Goal: Complete application form: Complete application form

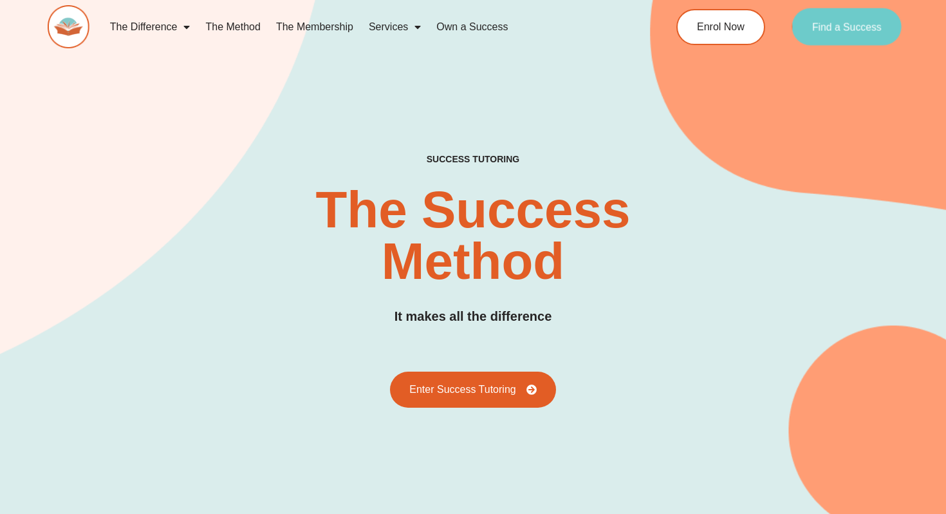
click at [825, 35] on link "Find a Success" at bounding box center [847, 26] width 110 height 37
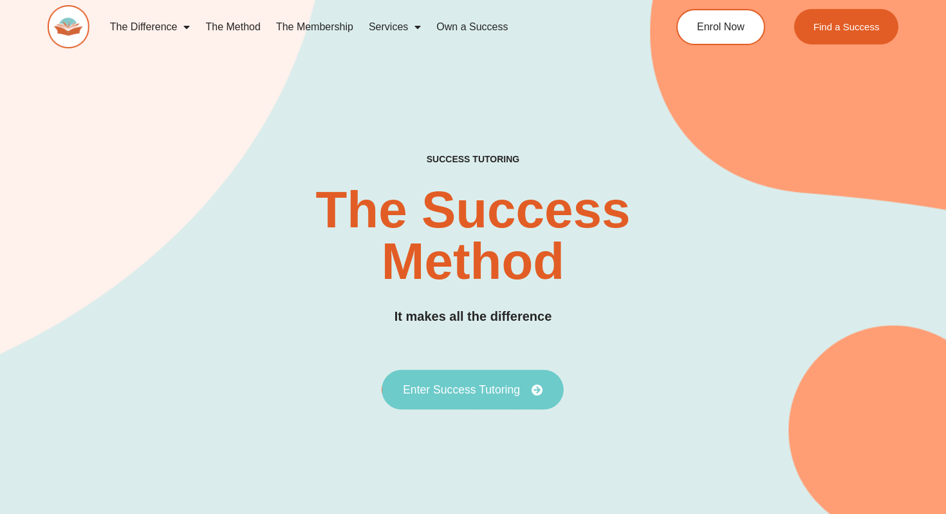
click at [440, 395] on span "Enter Success Tutoring" at bounding box center [461, 390] width 117 height 12
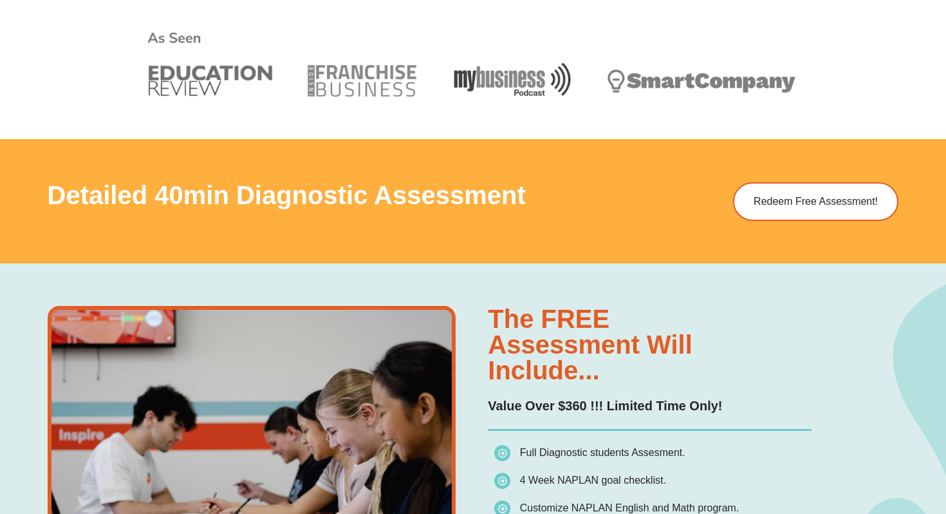
scroll to position [572, 0]
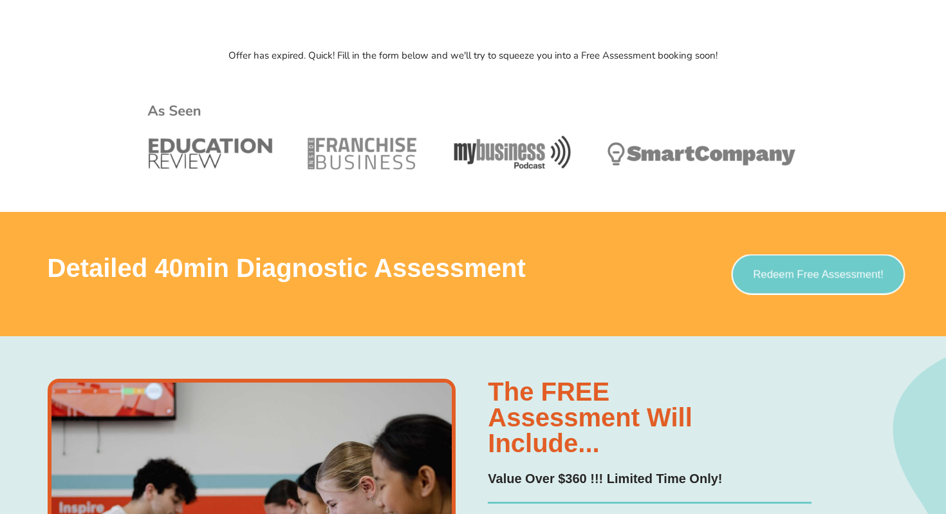
click at [806, 277] on span "Redeem Free Assessment!" at bounding box center [819, 273] width 131 height 11
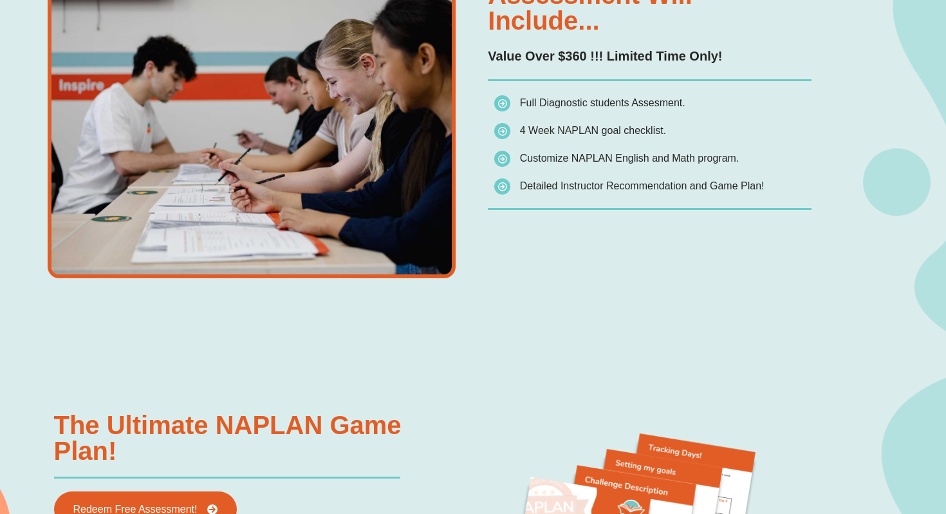
scroll to position [1260, 0]
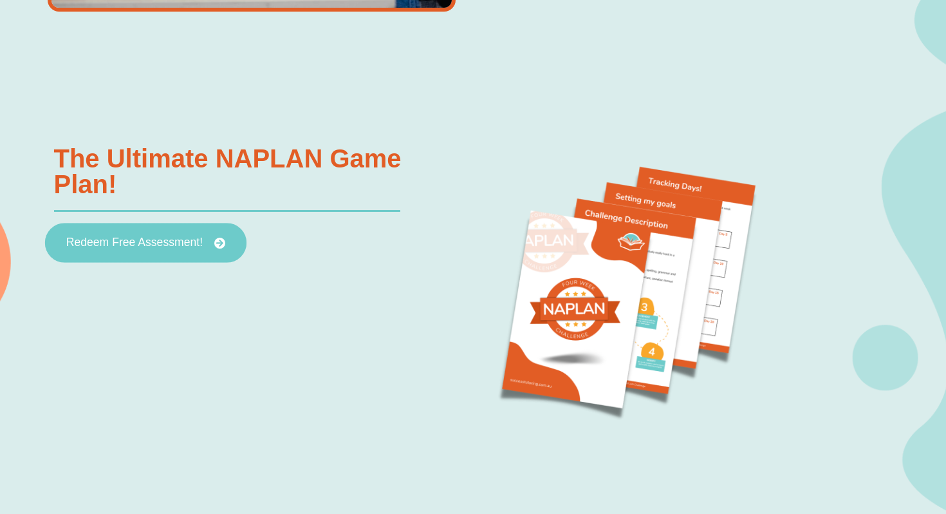
click at [149, 232] on link "Redeem Free Assessment!" at bounding box center [144, 243] width 201 height 40
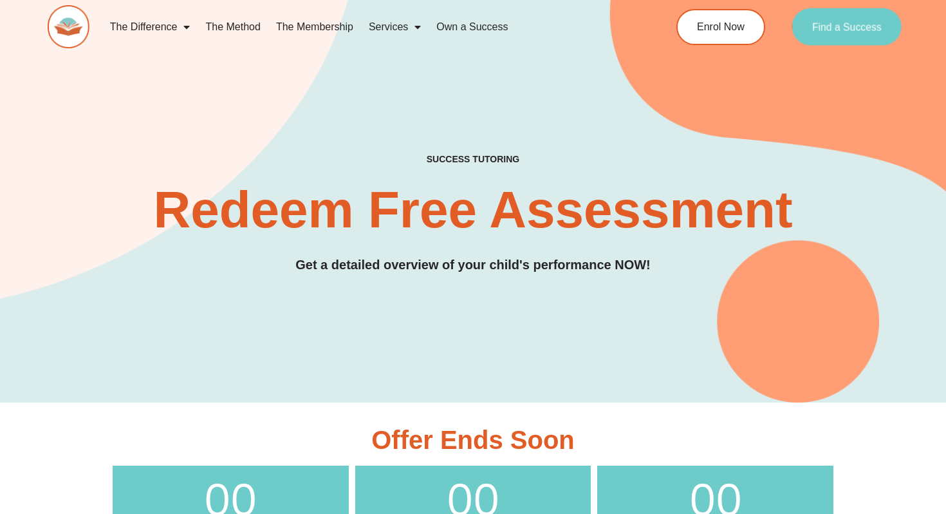
click at [843, 25] on span "Find a Success" at bounding box center [847, 27] width 70 height 10
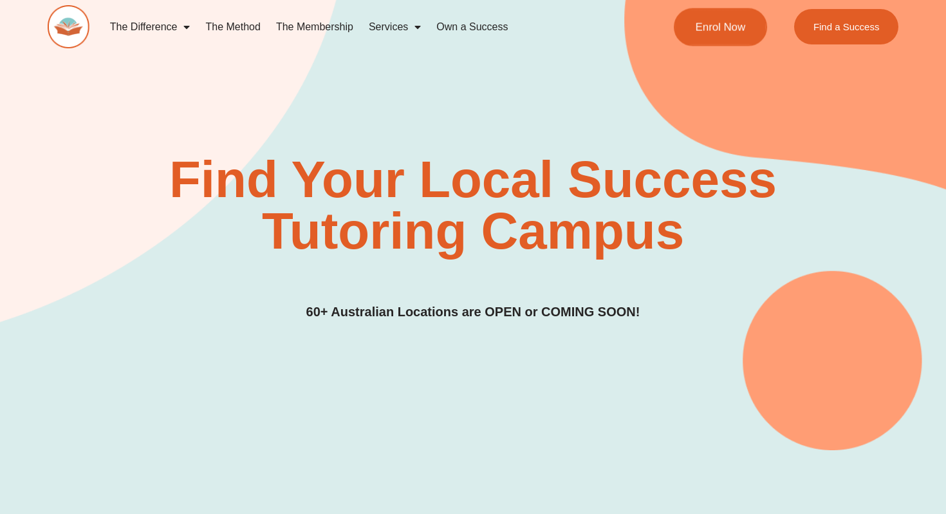
click at [727, 22] on span "Enrol Now" at bounding box center [721, 26] width 50 height 11
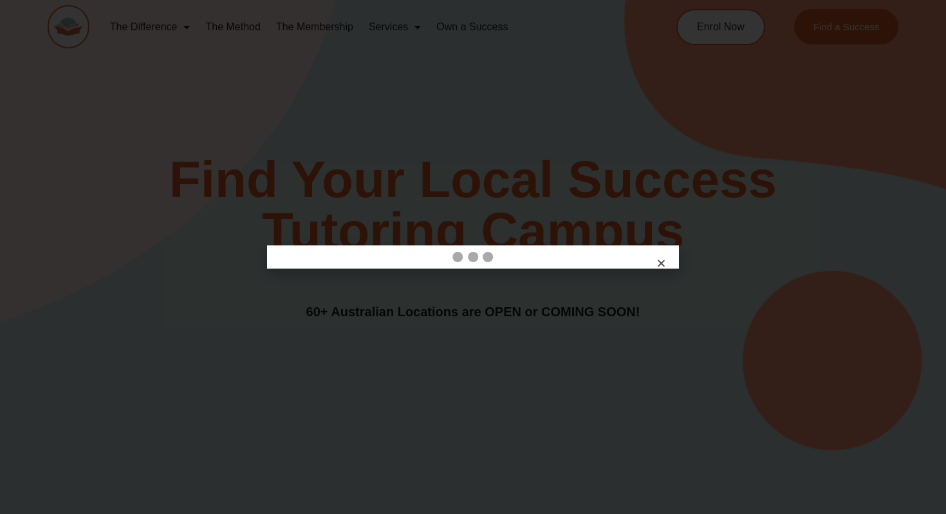
click at [664, 265] on icon "Close" at bounding box center [662, 263] width 10 height 10
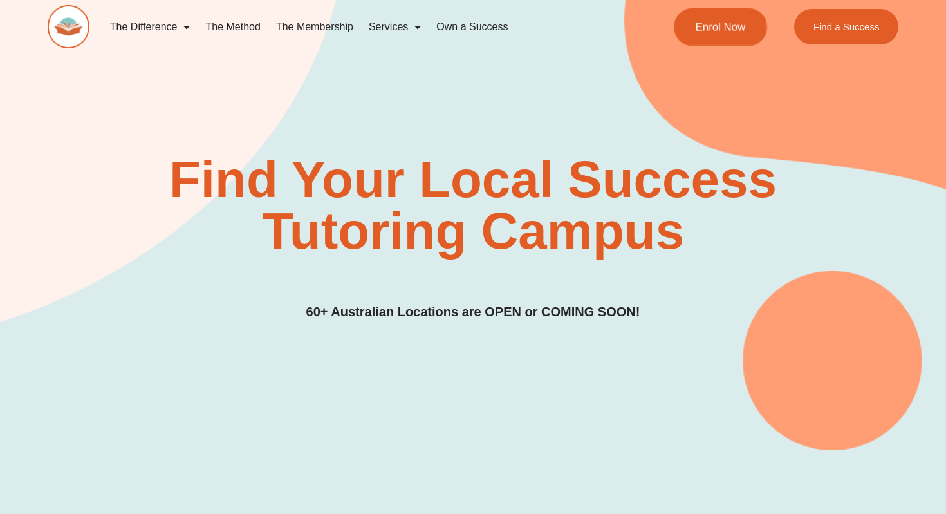
click at [689, 21] on link "Enrol Now" at bounding box center [720, 27] width 93 height 38
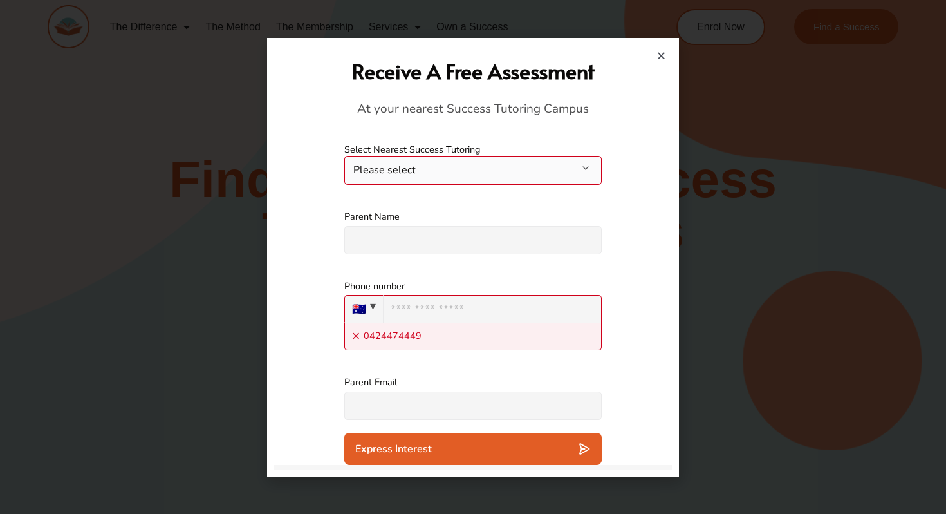
click at [521, 173] on button "Please select" at bounding box center [472, 170] width 257 height 29
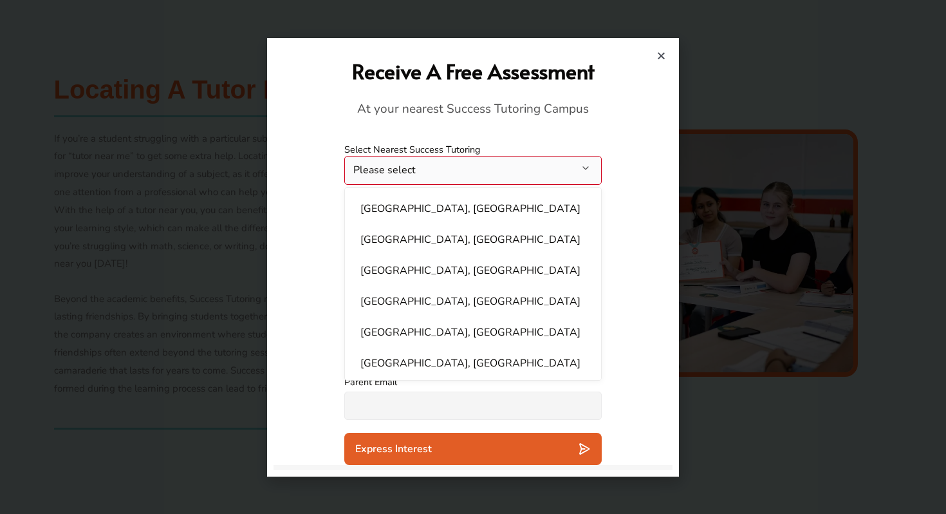
click at [482, 210] on li "Bankstown, NSW" at bounding box center [473, 209] width 241 height 26
select select "**********"
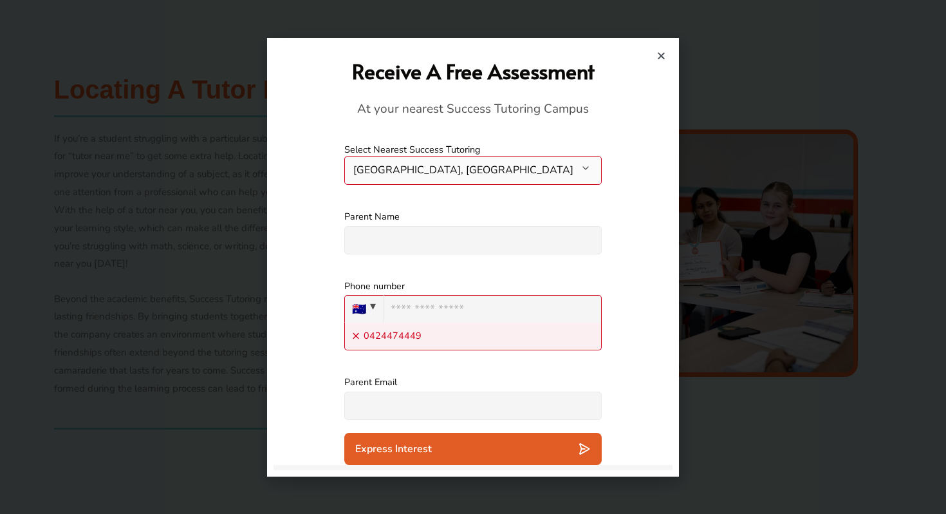
click at [456, 239] on input "text" at bounding box center [472, 240] width 257 height 28
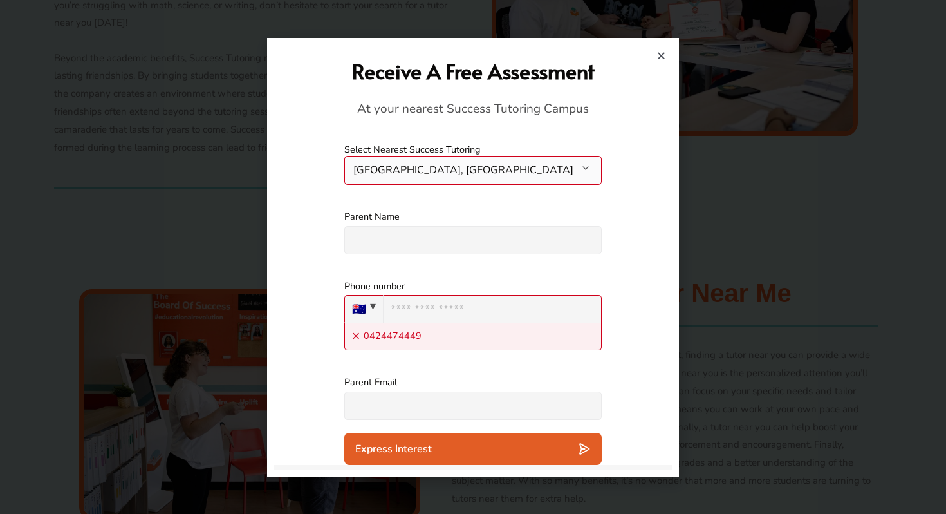
scroll to position [1469, 0]
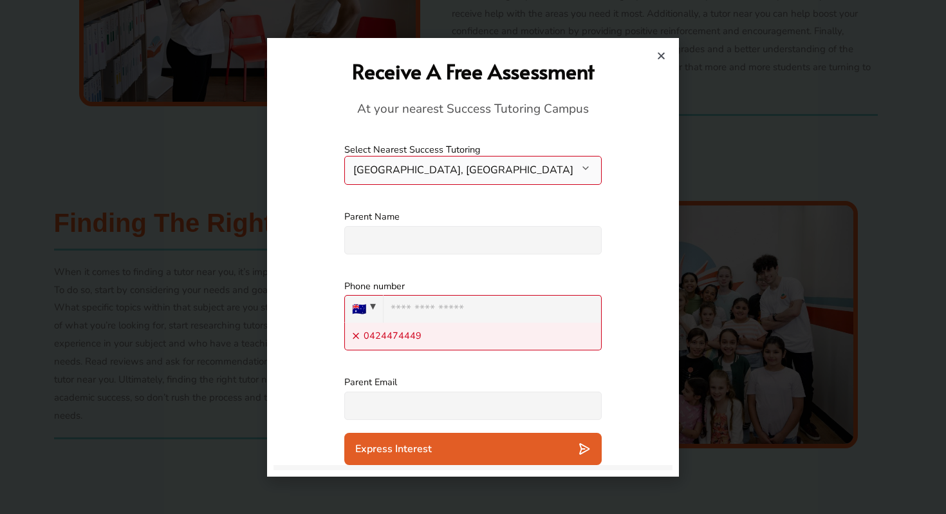
click at [660, 57] on icon "Close" at bounding box center [662, 56] width 10 height 10
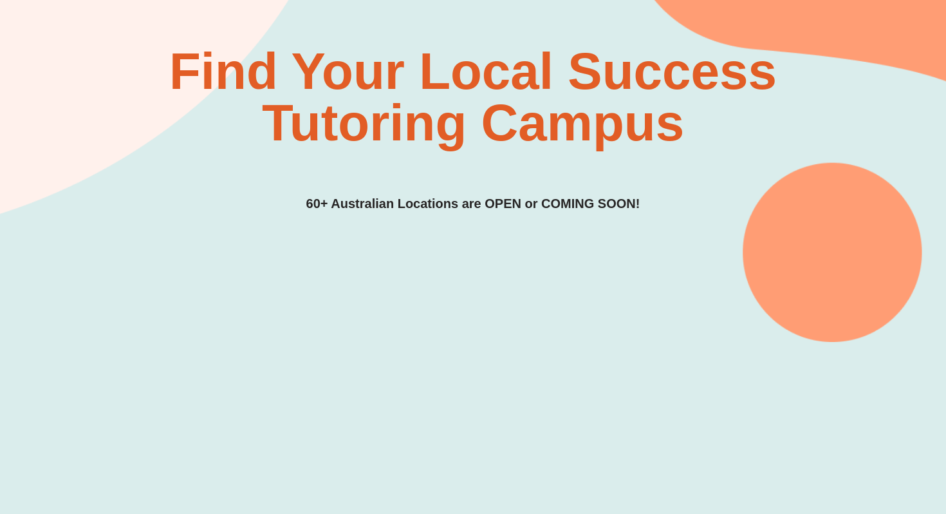
scroll to position [0, 0]
